Goal: Task Accomplishment & Management: Manage account settings

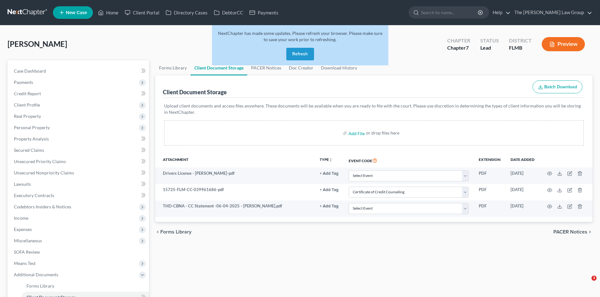
select select "9"
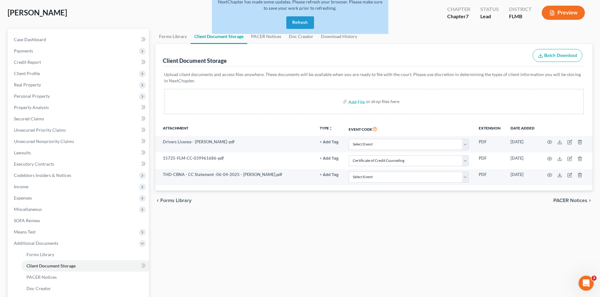
click at [300, 18] on button "Refresh" at bounding box center [300, 22] width 28 height 13
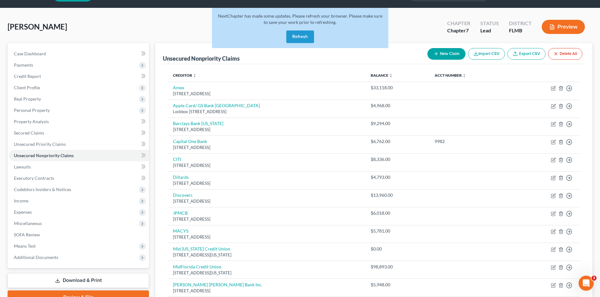
click at [304, 39] on button "Refresh" at bounding box center [300, 37] width 28 height 13
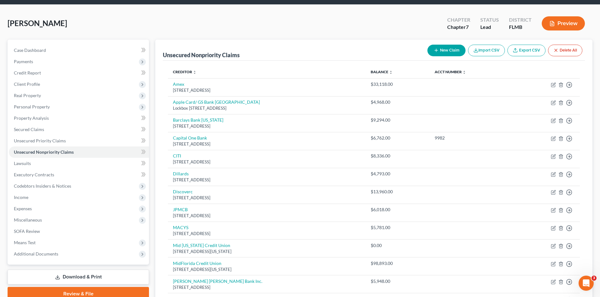
scroll to position [63, 0]
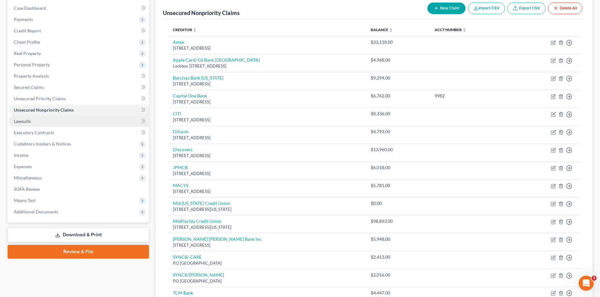
click at [122, 124] on link "Lawsuits" at bounding box center [79, 121] width 140 height 11
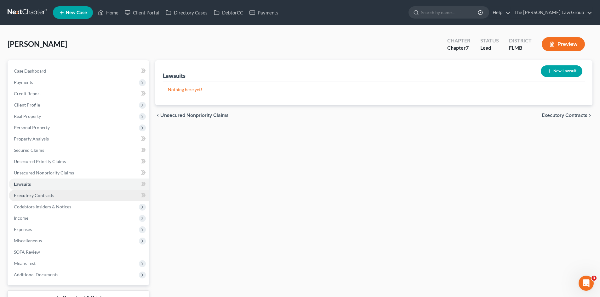
click at [43, 194] on span "Executory Contracts" at bounding box center [34, 195] width 40 height 5
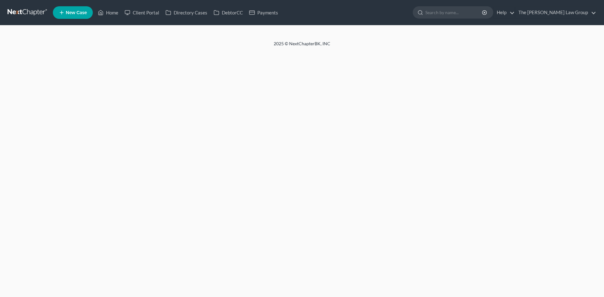
select select "9"
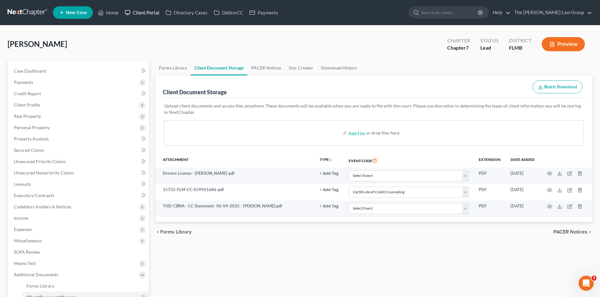
click at [150, 11] on link "Client Portal" at bounding box center [142, 12] width 41 height 11
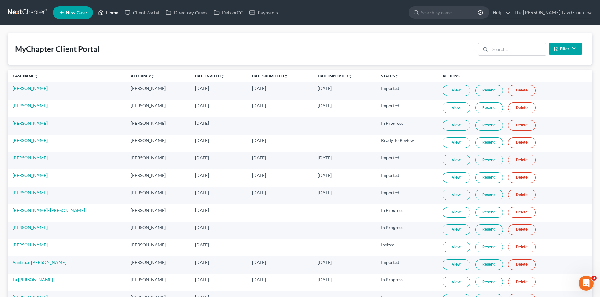
click at [117, 14] on link "Home" at bounding box center [108, 12] width 27 height 11
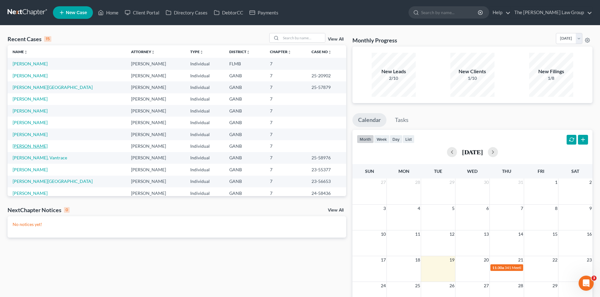
click at [27, 147] on link "[PERSON_NAME]" at bounding box center [30, 146] width 35 height 5
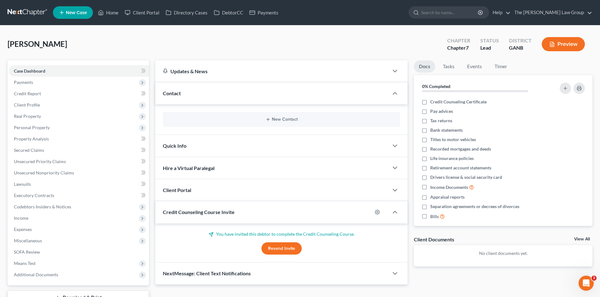
click at [174, 44] on div "Brown, Lana Upgraded Chapter Chapter 7 Status Lead District GANB Preview" at bounding box center [300, 46] width 585 height 27
click at [34, 184] on link "Lawsuits" at bounding box center [79, 184] width 140 height 11
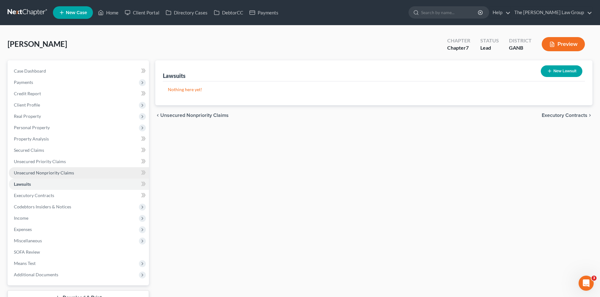
click at [35, 169] on link "Unsecured Nonpriority Claims" at bounding box center [79, 172] width 140 height 11
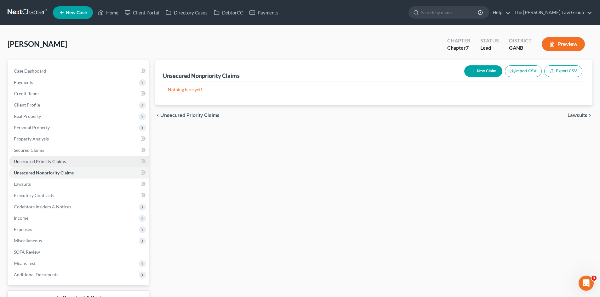
click at [35, 163] on span "Unsecured Priority Claims" at bounding box center [40, 161] width 52 height 5
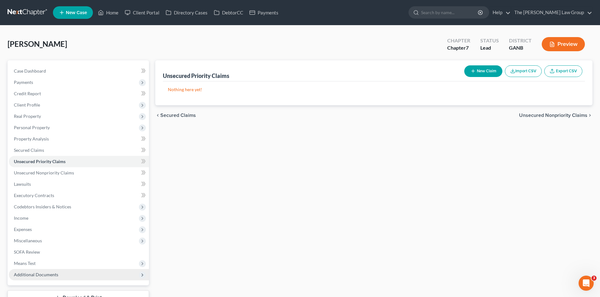
click at [54, 276] on span "Additional Documents" at bounding box center [36, 274] width 44 height 5
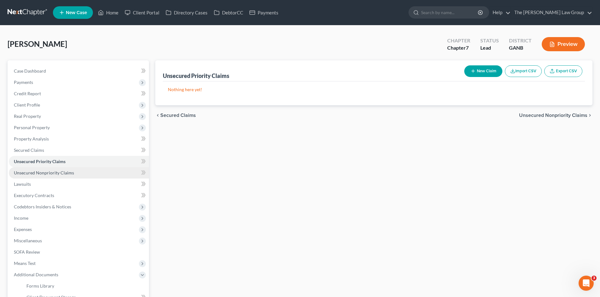
click at [43, 178] on link "Unsecured Nonpriority Claims" at bounding box center [79, 172] width 140 height 11
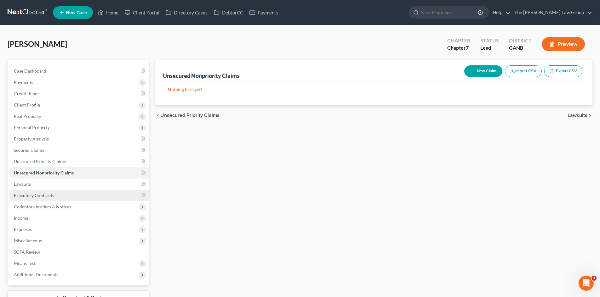
click at [47, 195] on span "Executory Contracts" at bounding box center [34, 195] width 40 height 5
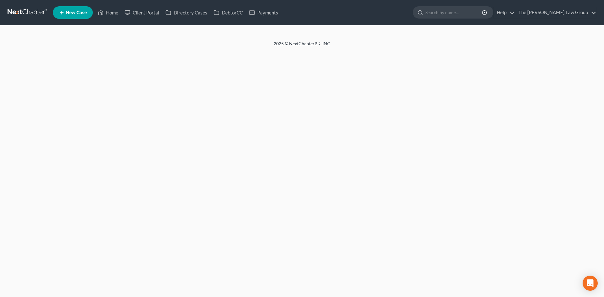
select select "9"
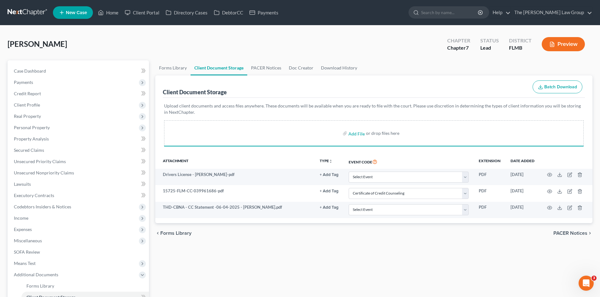
select select "9"
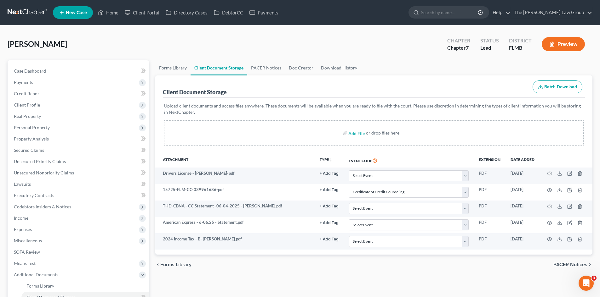
select select "9"
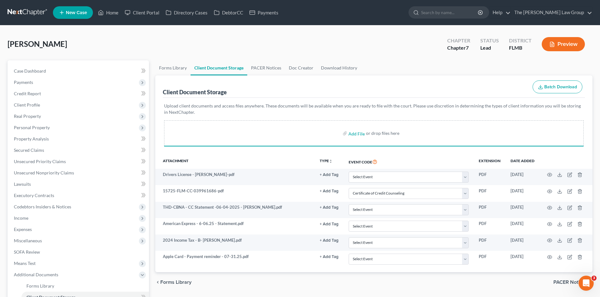
select select "9"
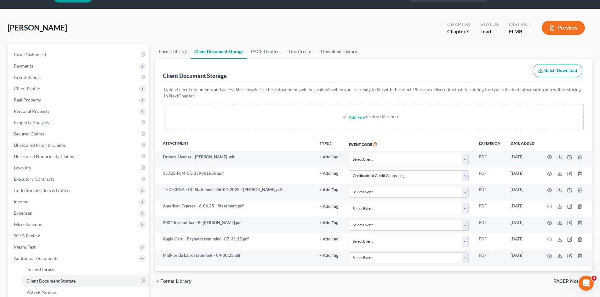
scroll to position [31, 0]
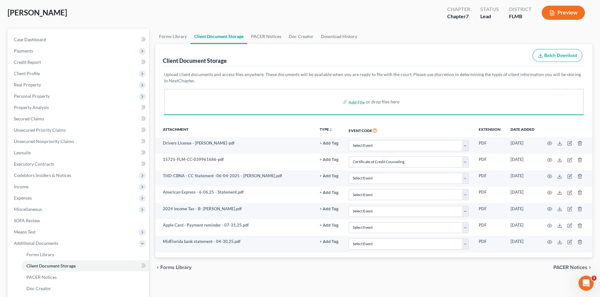
select select "9"
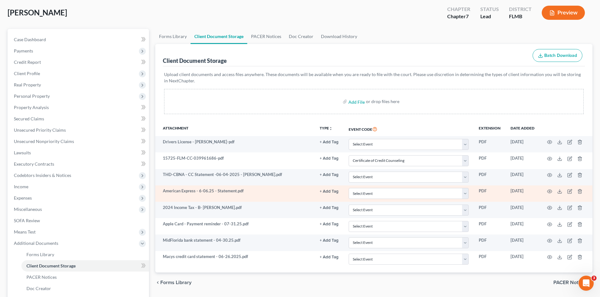
select select "9"
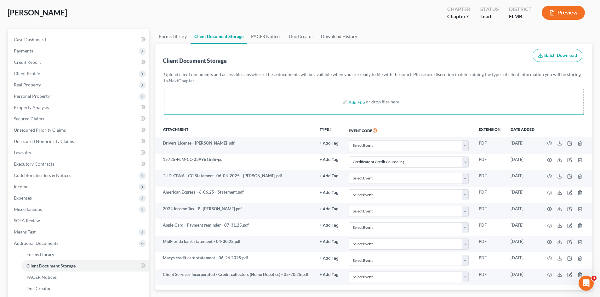
select select "9"
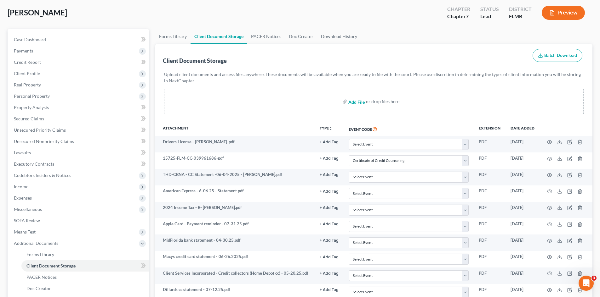
select select "9"
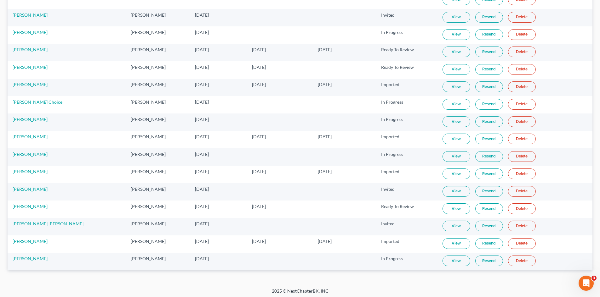
scroll to position [283, 0]
click at [24, 208] on link "[PERSON_NAME]" at bounding box center [30, 205] width 35 height 5
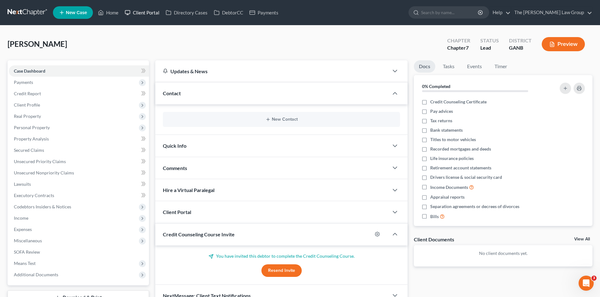
click at [136, 13] on link "Client Portal" at bounding box center [142, 12] width 41 height 11
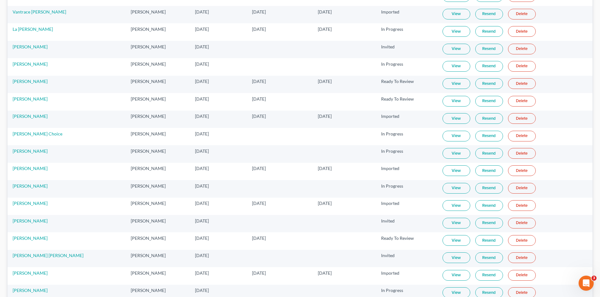
scroll to position [285, 0]
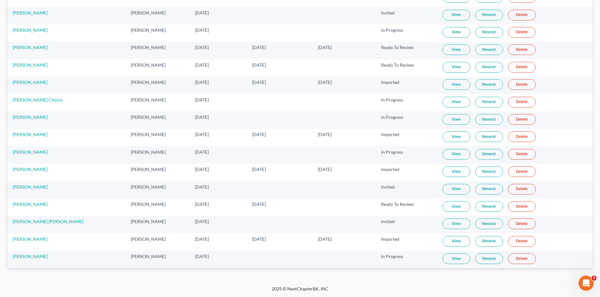
click at [446, 206] on link "View" at bounding box center [456, 206] width 28 height 11
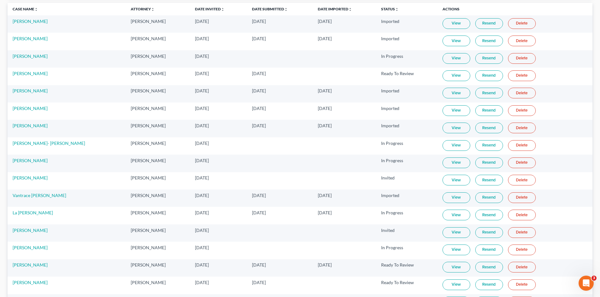
scroll to position [0, 0]
